Goal: Navigation & Orientation: Find specific page/section

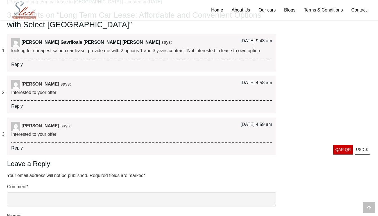
scroll to position [781, 0]
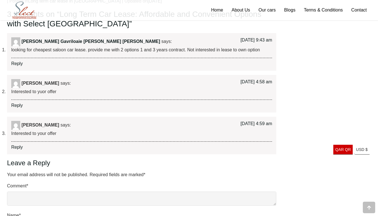
click at [270, 13] on link "Our cars" at bounding box center [267, 10] width 26 height 20
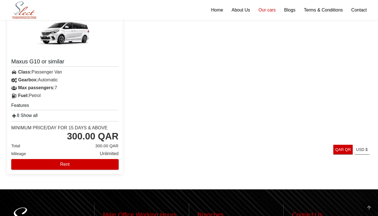
scroll to position [852, 0]
